Goal: Task Accomplishment & Management: Manage account settings

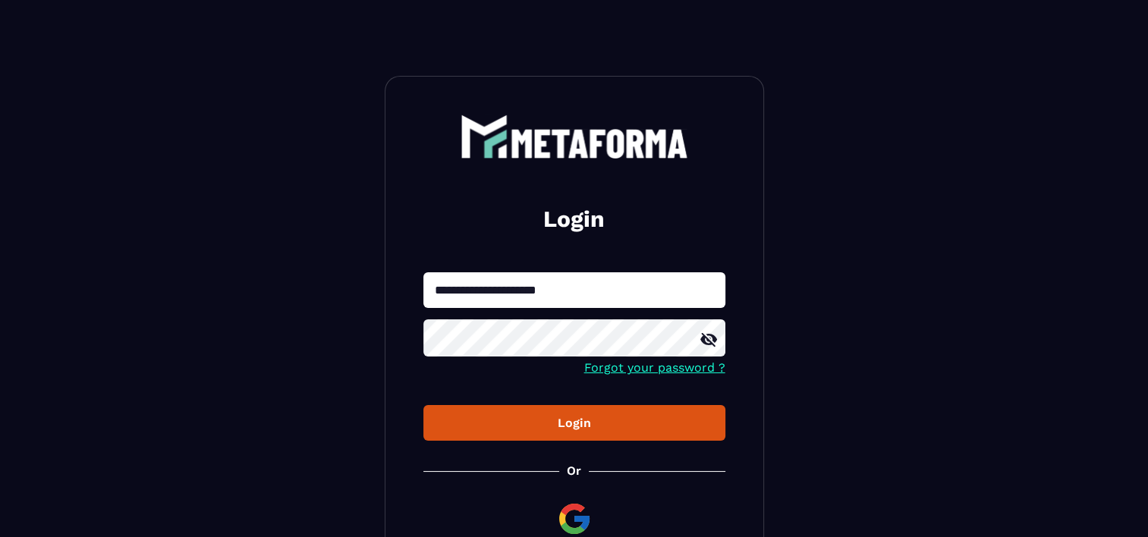
click at [510, 301] on input "**********" at bounding box center [575, 290] width 302 height 36
type input "**********"
click at [424, 405] on button "Login" at bounding box center [575, 423] width 302 height 36
